Goal: Information Seeking & Learning: Check status

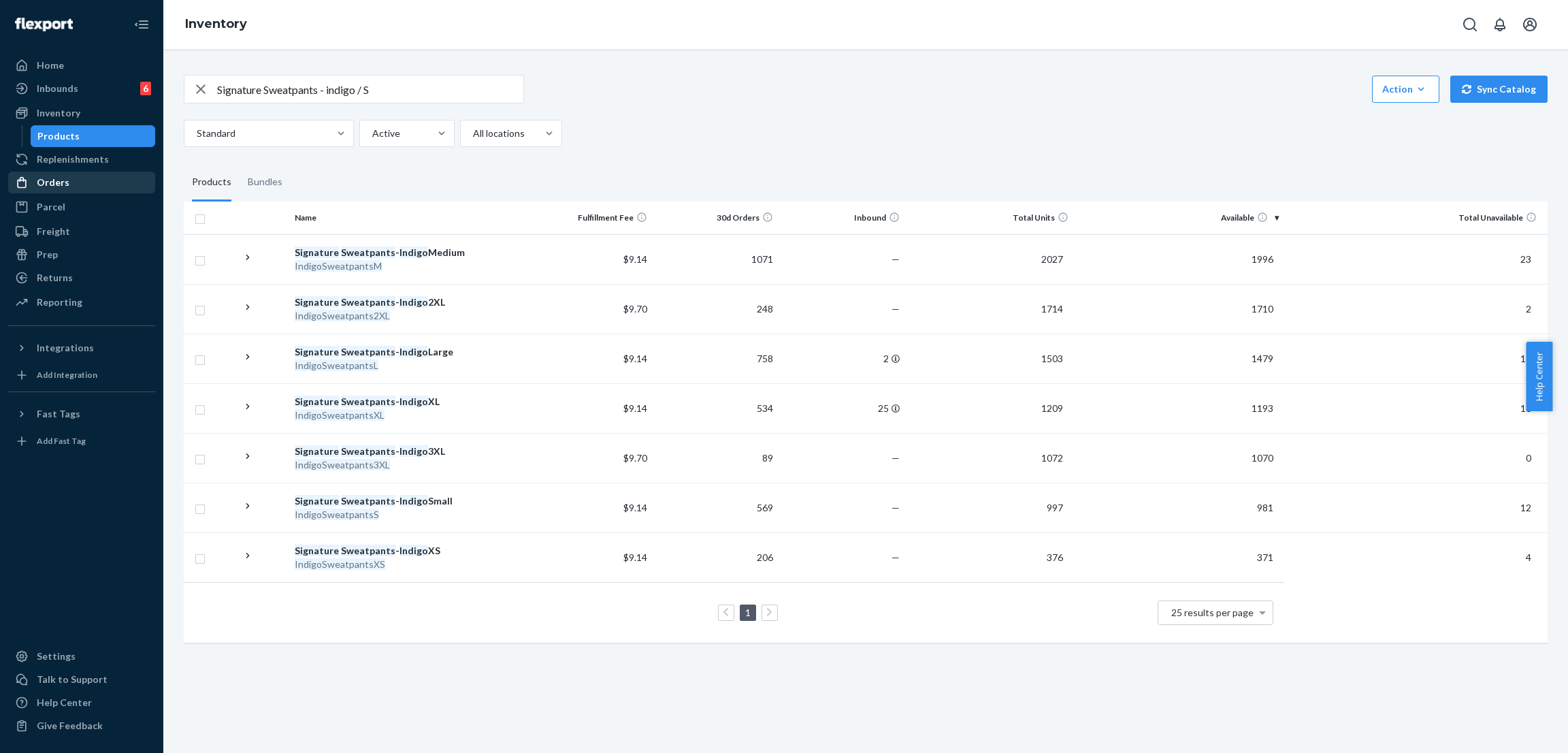
click at [106, 178] on div "Orders" at bounding box center [82, 183] width 144 height 20
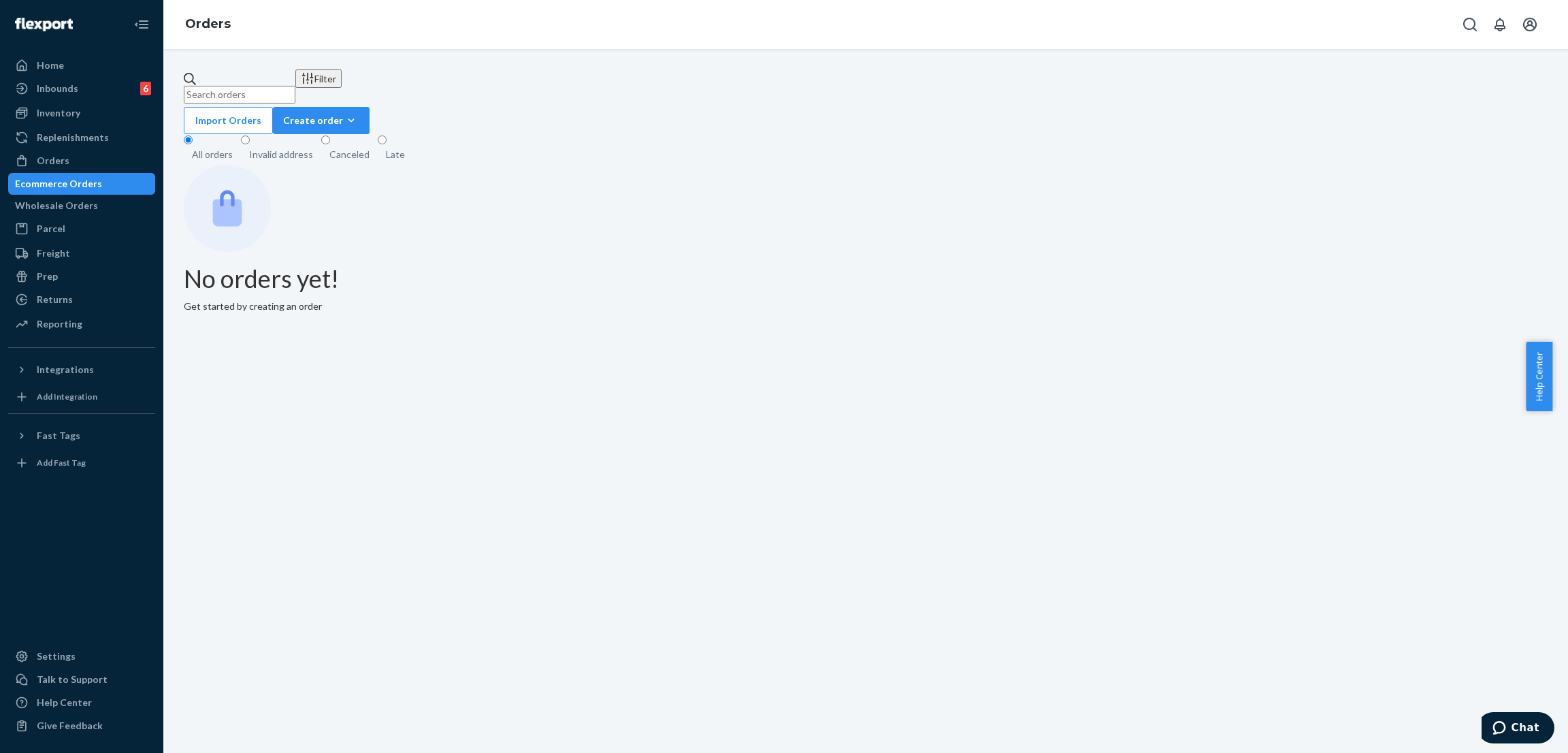
click at [296, 89] on input "text" at bounding box center [239, 95] width 111 height 18
paste input "254128380"
click at [88, 161] on div "Orders" at bounding box center [82, 161] width 144 height 20
click at [296, 87] on input "254128380" at bounding box center [239, 95] width 111 height 18
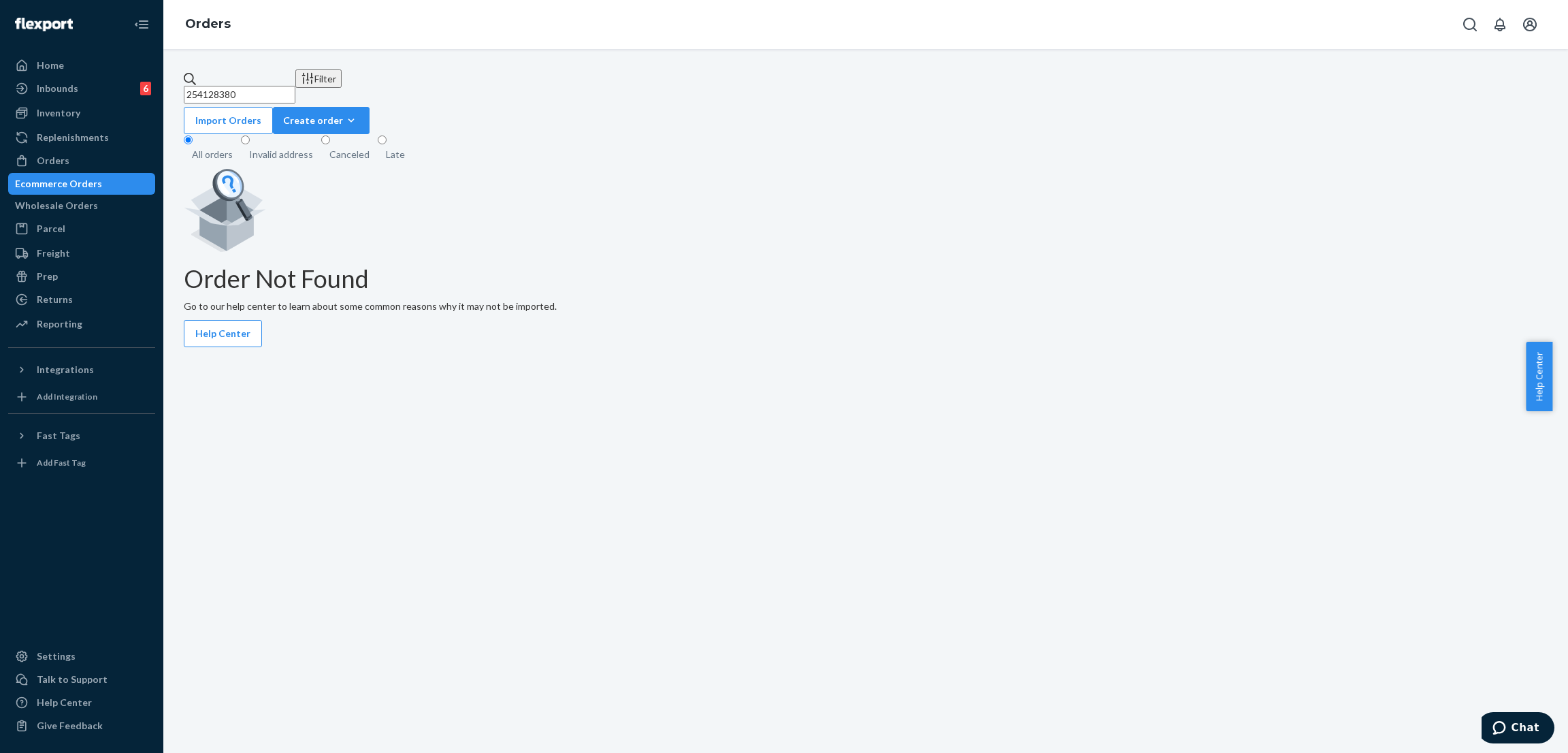
click at [296, 87] on input "254128380" at bounding box center [239, 95] width 111 height 18
paste input "text"
type input "254128380"
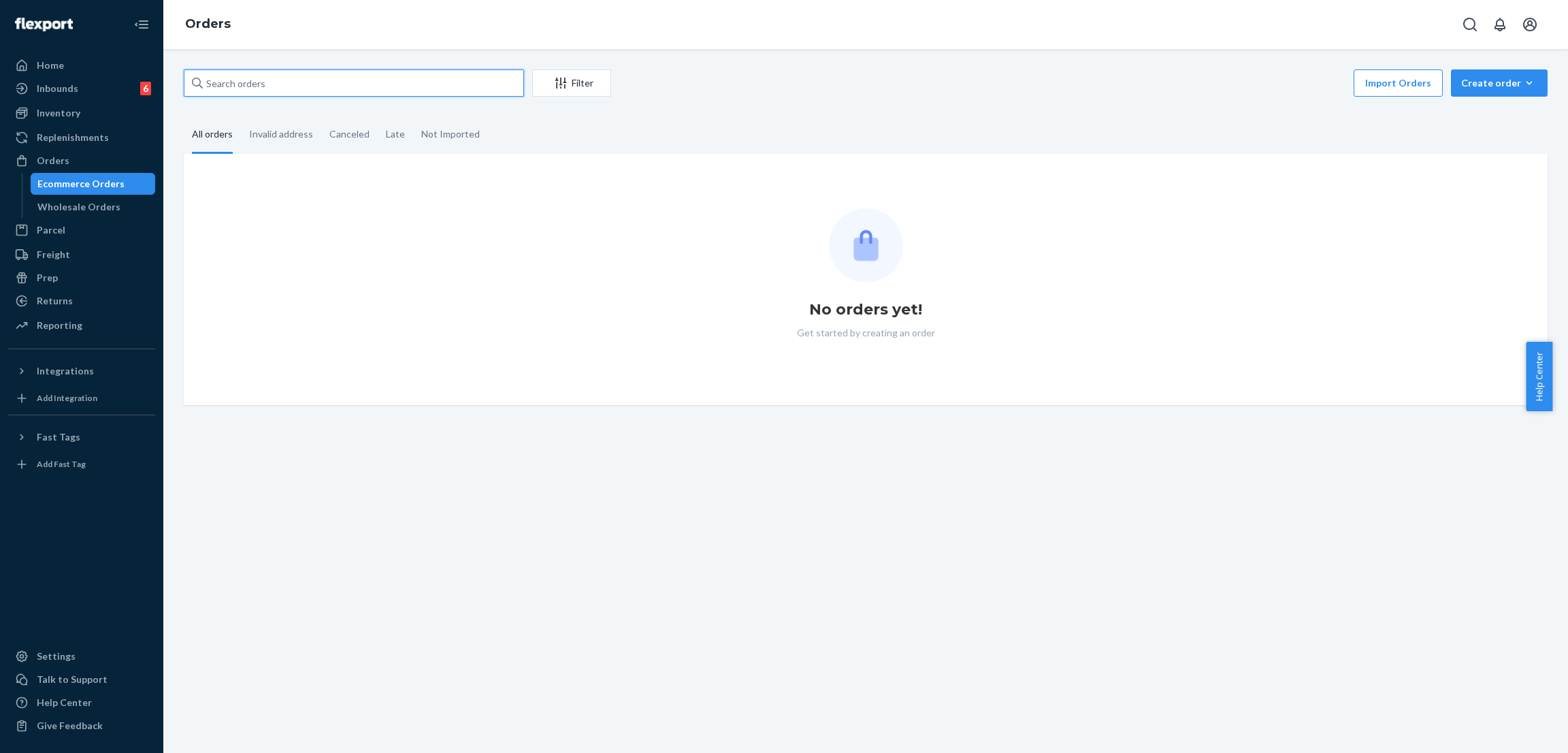
click at [278, 87] on input "text" at bounding box center [353, 83] width 341 height 27
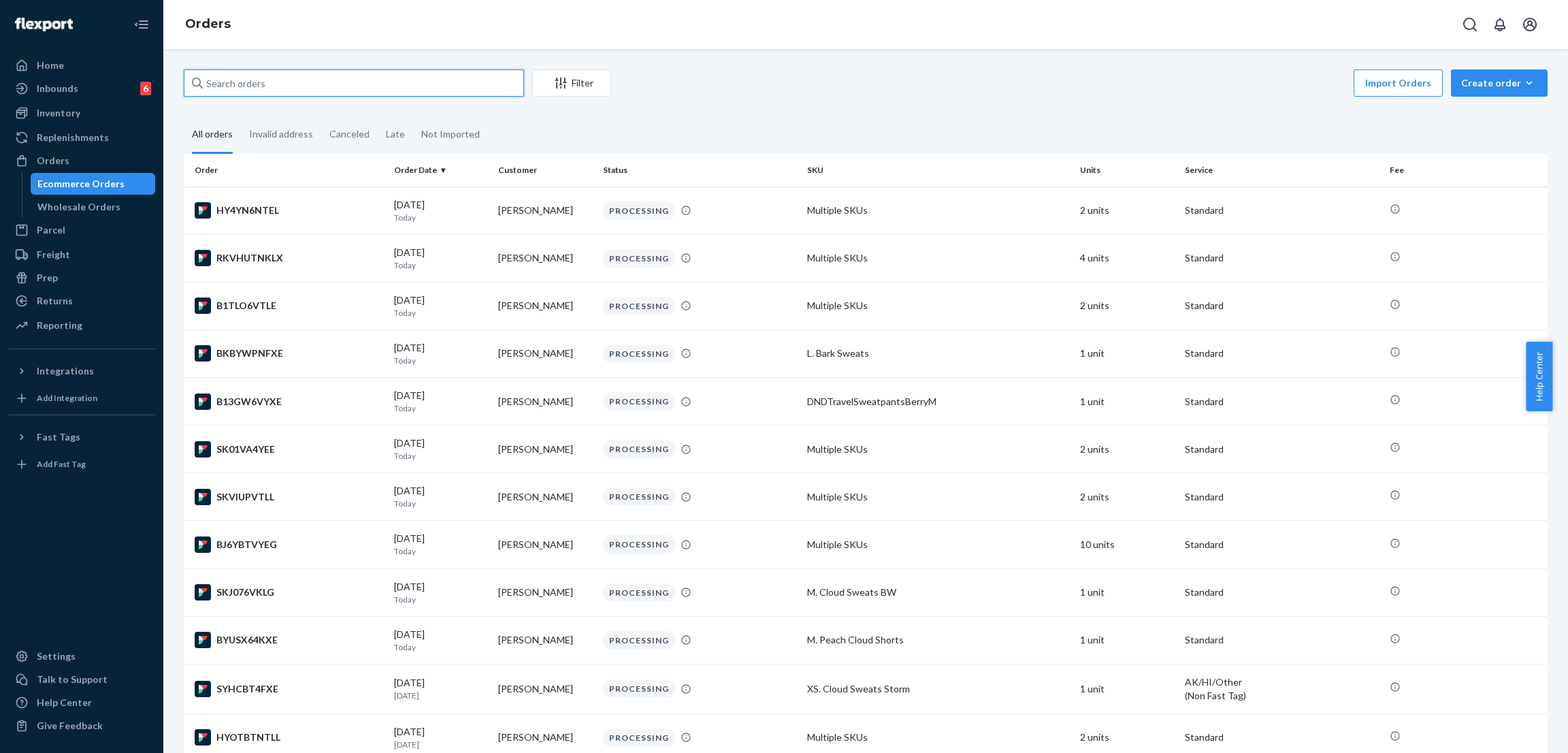
paste input "254128380"
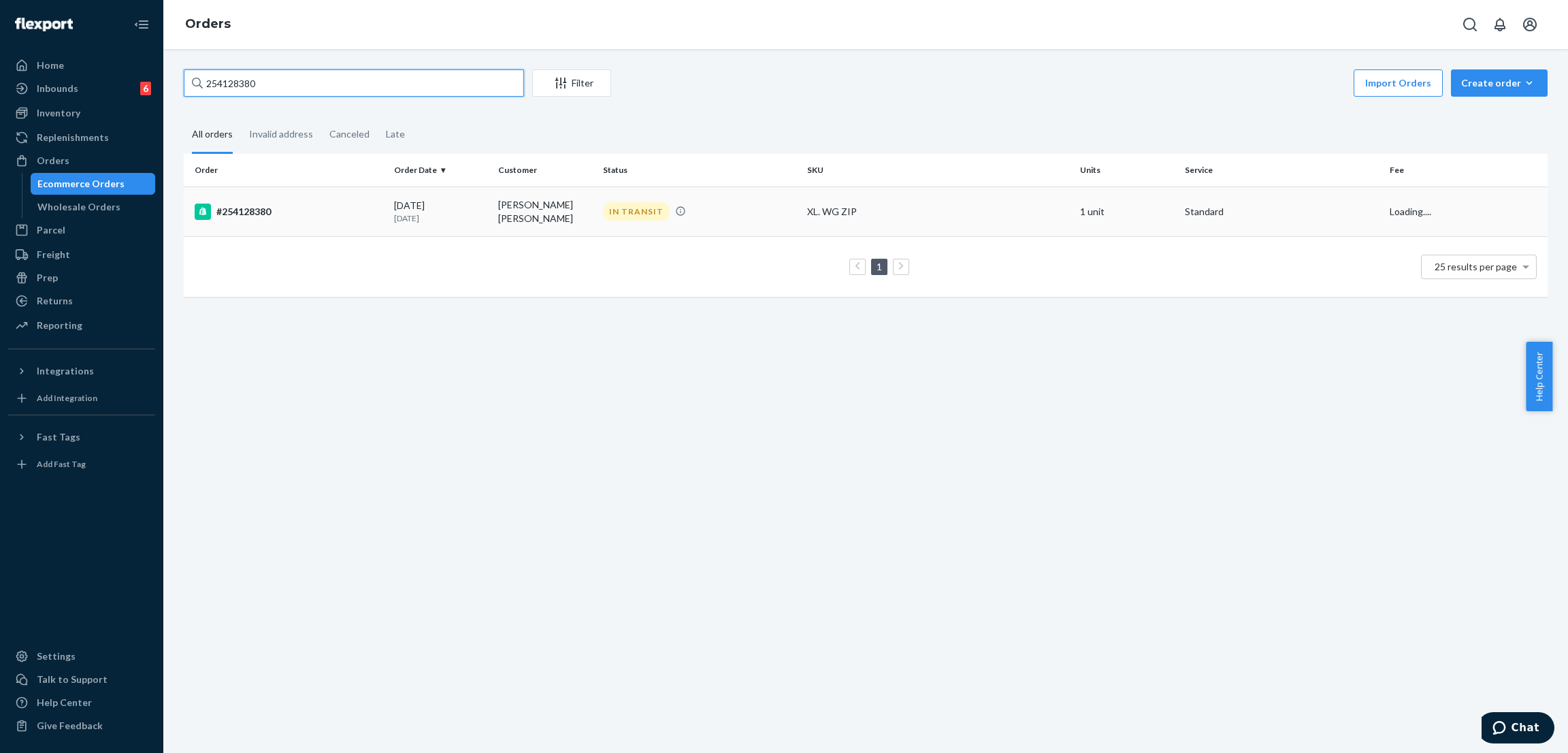
type input "254128380"
click at [618, 206] on div "IN TRANSIT" at bounding box center [637, 211] width 66 height 19
